Goal: Task Accomplishment & Management: Use online tool/utility

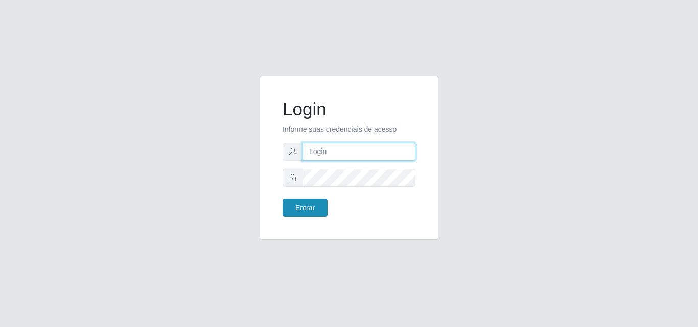
type input "[EMAIL_ADDRESS][DOMAIN_NAME]"
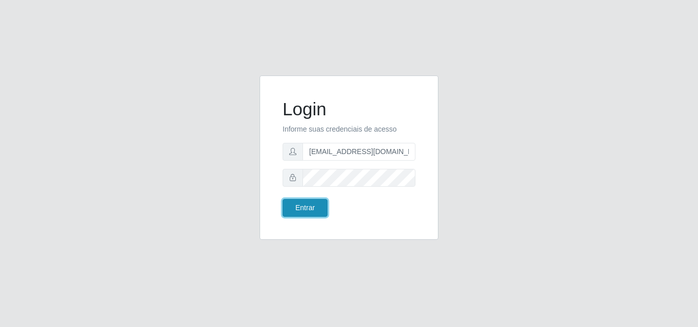
click at [297, 209] on button "Entrar" at bounding box center [304, 208] width 45 height 18
click at [297, 210] on button "Entrar" at bounding box center [304, 208] width 45 height 18
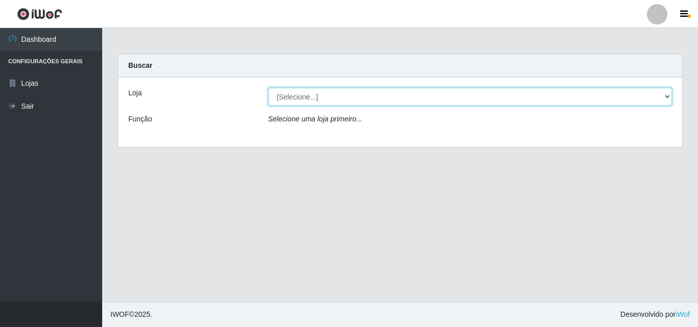
click at [667, 92] on select "[Selecione...] Rede Potiguar 1 - Macaíba" at bounding box center [470, 97] width 404 height 18
select select "100"
click at [268, 88] on select "[Selecione...] Rede Potiguar 1 - Macaíba" at bounding box center [470, 97] width 404 height 18
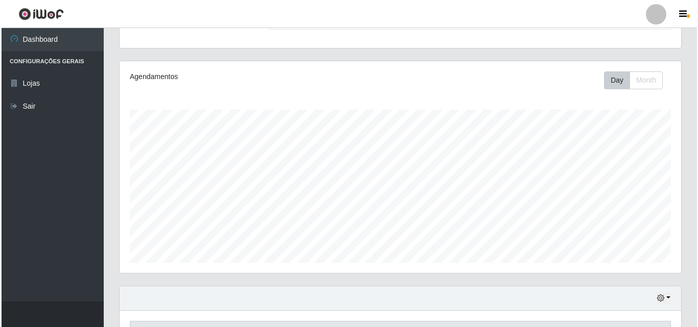
scroll to position [215, 0]
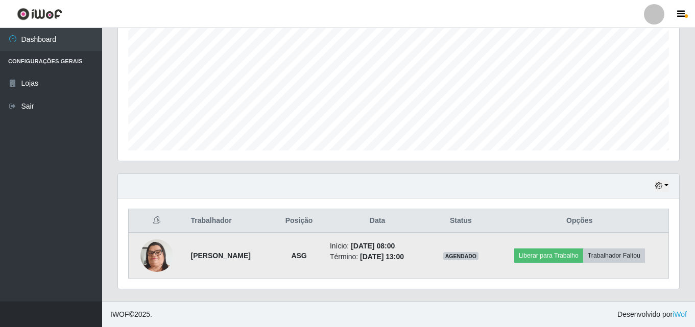
click at [148, 264] on img at bounding box center [156, 256] width 33 height 58
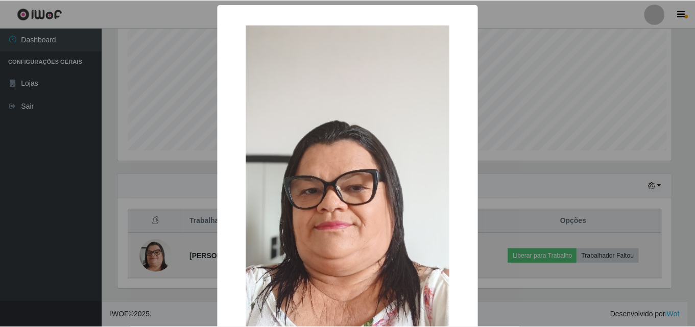
scroll to position [212, 556]
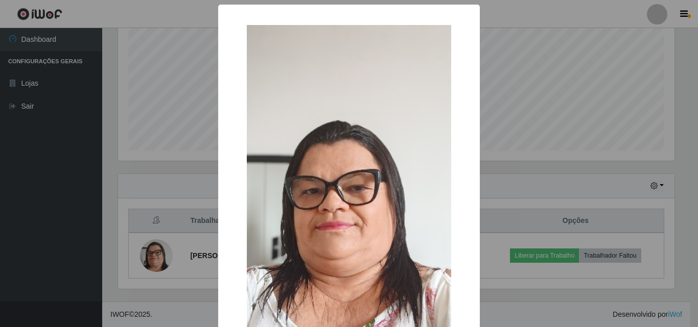
click at [549, 52] on div "× OK Cancel" at bounding box center [349, 163] width 698 height 327
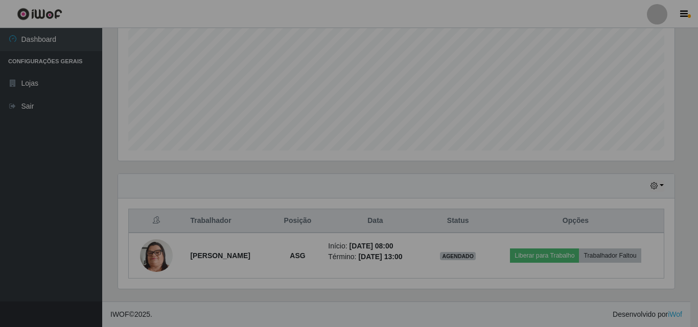
scroll to position [212, 561]
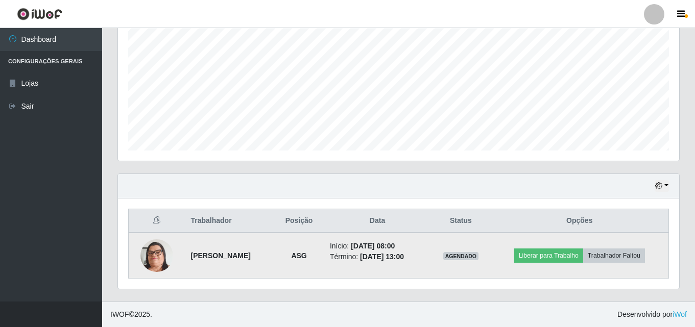
click at [154, 259] on img at bounding box center [156, 256] width 33 height 58
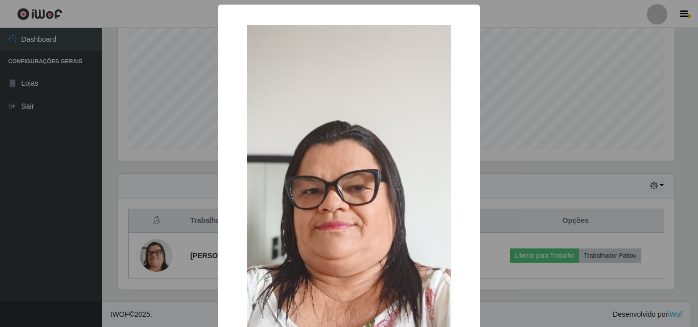
click at [503, 100] on div "× OK Cancel" at bounding box center [349, 163] width 698 height 327
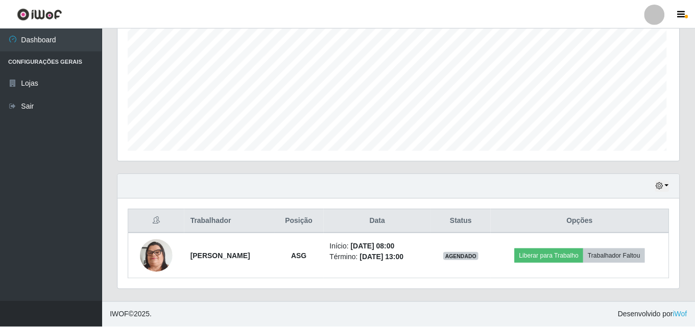
scroll to position [212, 561]
drag, startPoint x: 126, startPoint y: 60, endPoint x: 144, endPoint y: 9, distance: 53.8
click at [138, 26] on div "Perfil Alterar Senha Sair Dashboard Configurações Gerais Lojas Sair Carregando.…" at bounding box center [347, 56] width 695 height 542
